Goal: Task Accomplishment & Management: Manage account settings

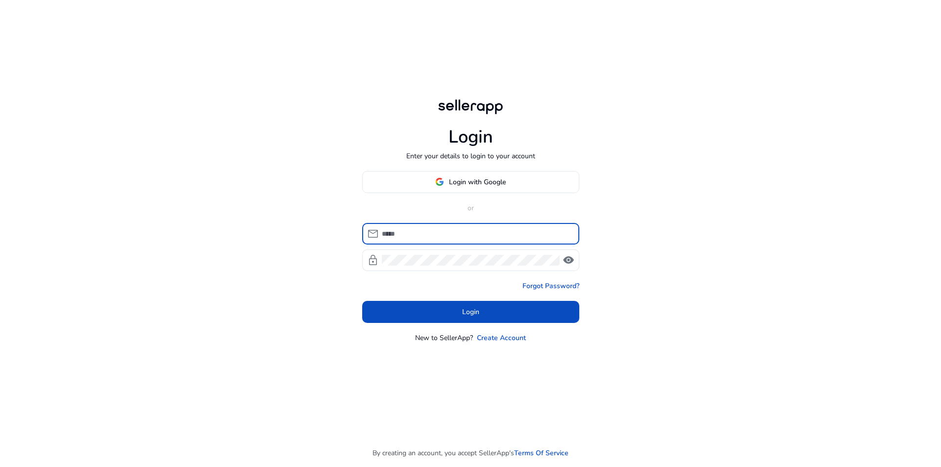
click at [408, 233] on input at bounding box center [477, 233] width 190 height 11
type input "**********"
click at [429, 268] on div at bounding box center [471, 261] width 178 height 22
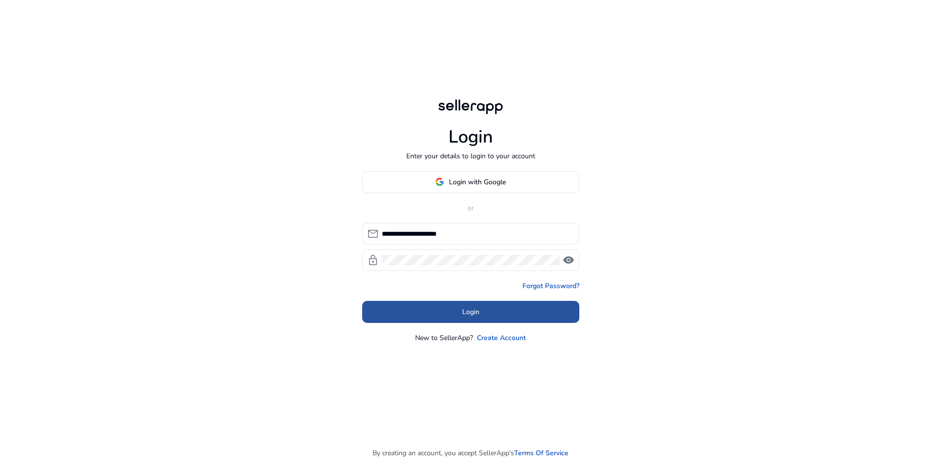
click at [462, 310] on span "Login" at bounding box center [470, 312] width 17 height 10
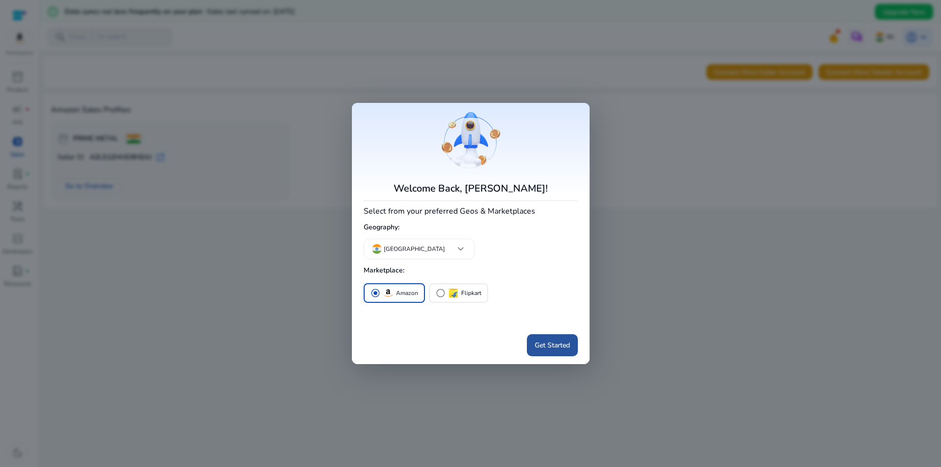
click at [548, 346] on span "Get Started" at bounding box center [552, 345] width 35 height 10
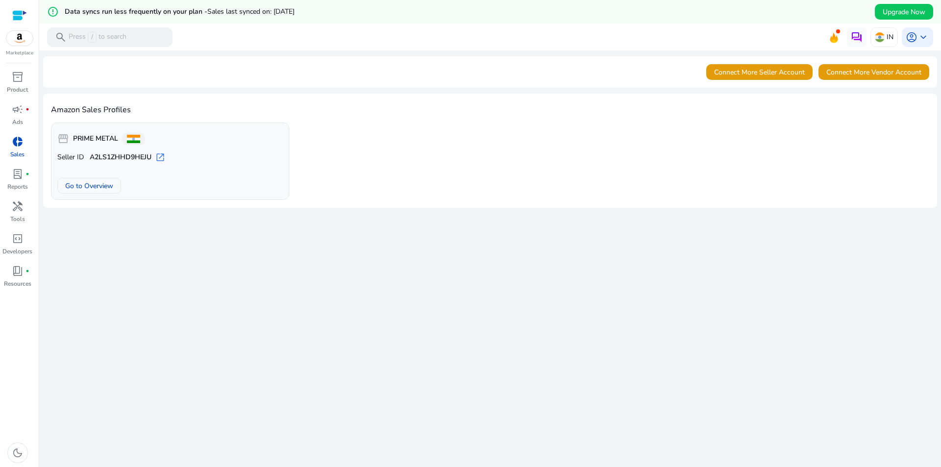
click at [17, 142] on span "donut_small" at bounding box center [18, 142] width 12 height 12
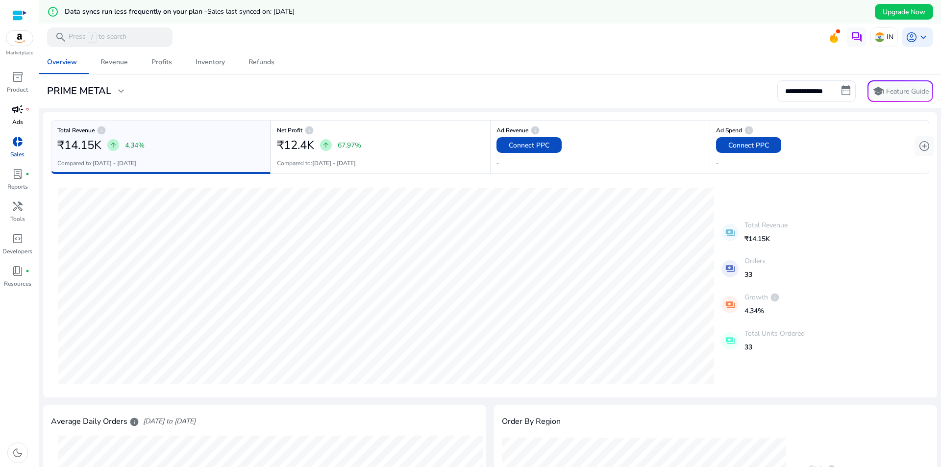
click at [13, 115] on span "campaign" at bounding box center [18, 109] width 12 height 12
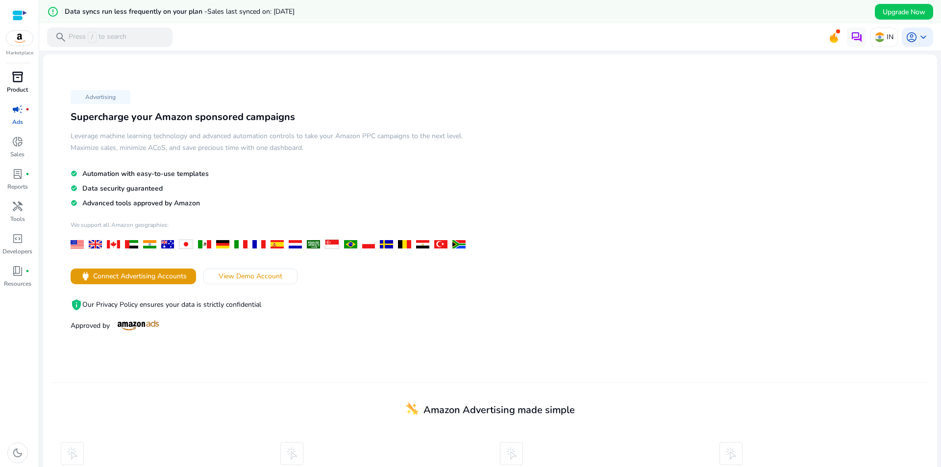
click at [7, 79] on div "inventory_2" at bounding box center [17, 77] width 27 height 16
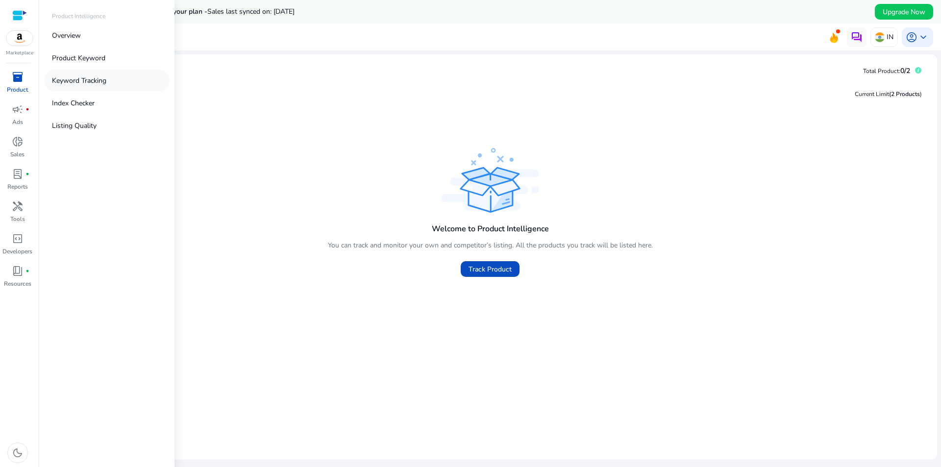
click at [75, 76] on p "Keyword Tracking" at bounding box center [79, 81] width 54 height 10
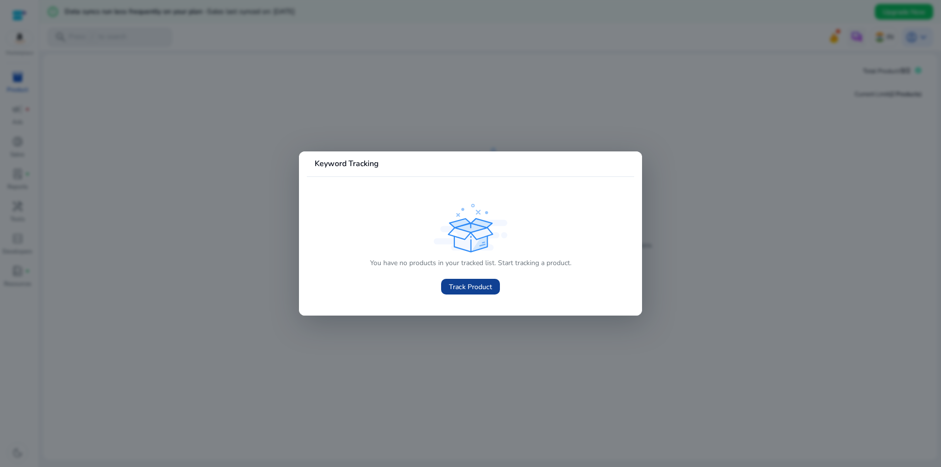
click at [461, 292] on span "Track Product" at bounding box center [470, 287] width 43 height 10
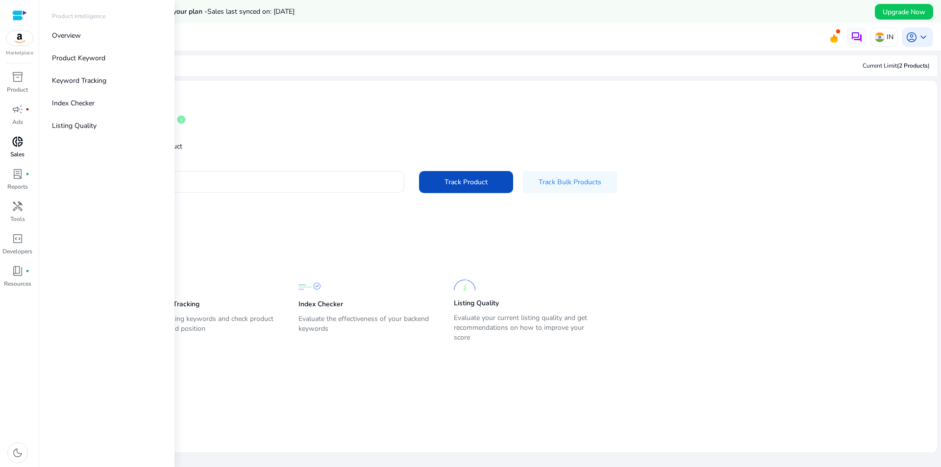
click at [16, 148] on span "donut_small" at bounding box center [18, 142] width 12 height 12
